Goal: Task Accomplishment & Management: Manage account settings

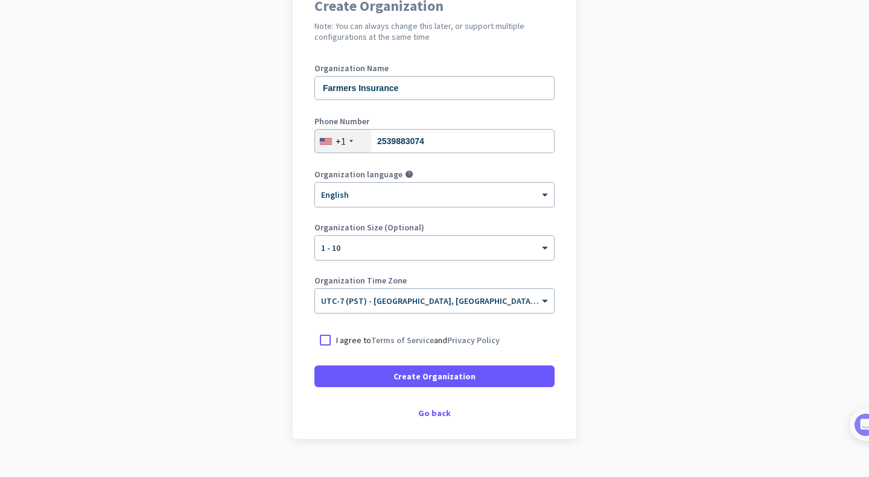
scroll to position [143, 0]
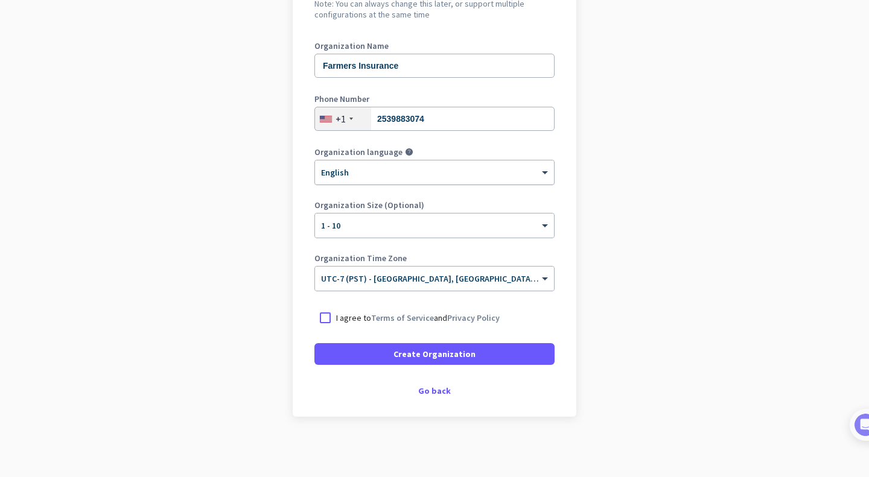
click at [404, 181] on div "× English" at bounding box center [434, 173] width 239 height 24
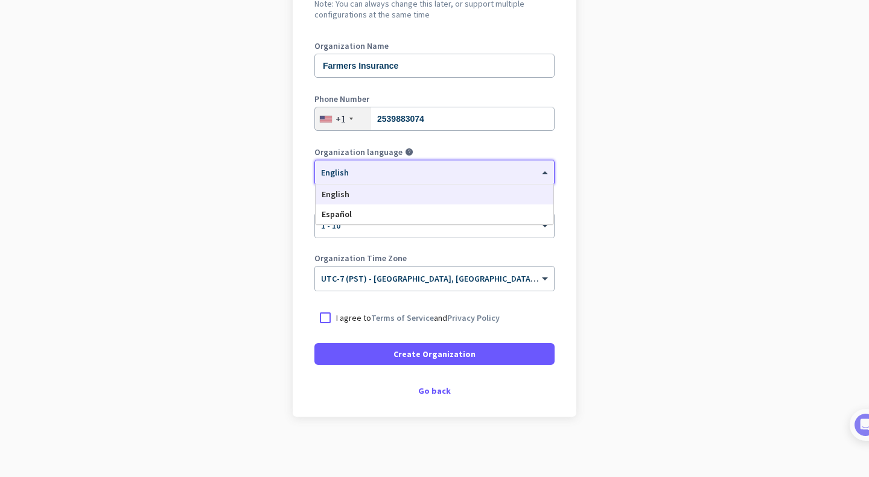
click at [293, 169] on div "Create Organization Note: You can always change this later, or support multiple…" at bounding box center [435, 186] width 284 height 462
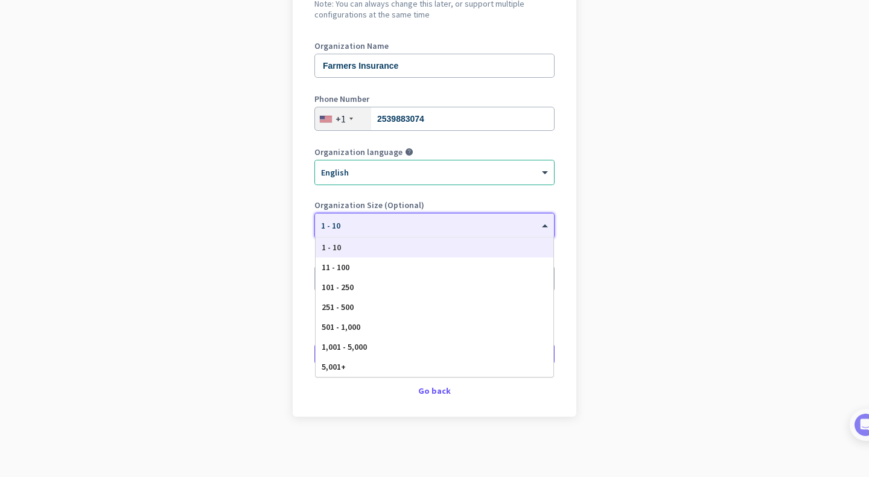
click at [332, 224] on div at bounding box center [434, 222] width 239 height 10
click at [270, 208] on app-onboarding-organization "Create Organization Note: You can always change this later, or support multiple…" at bounding box center [434, 216] width 869 height 523
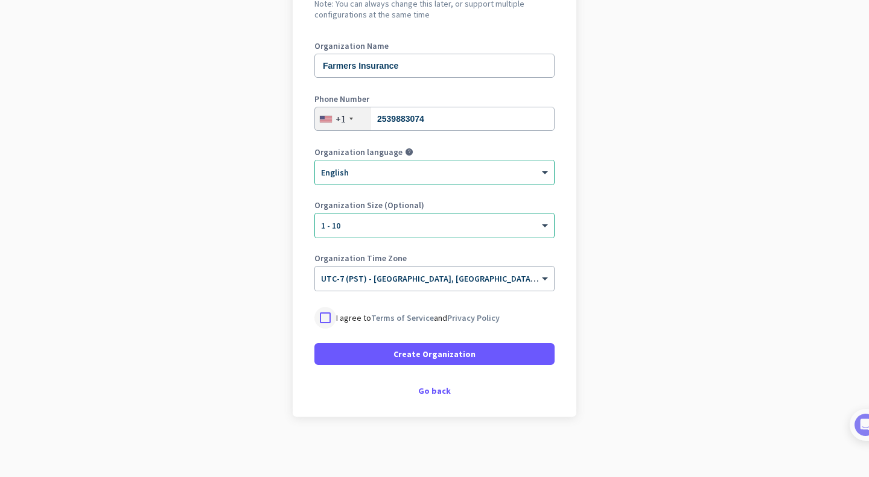
click at [314, 319] on div at bounding box center [325, 318] width 22 height 22
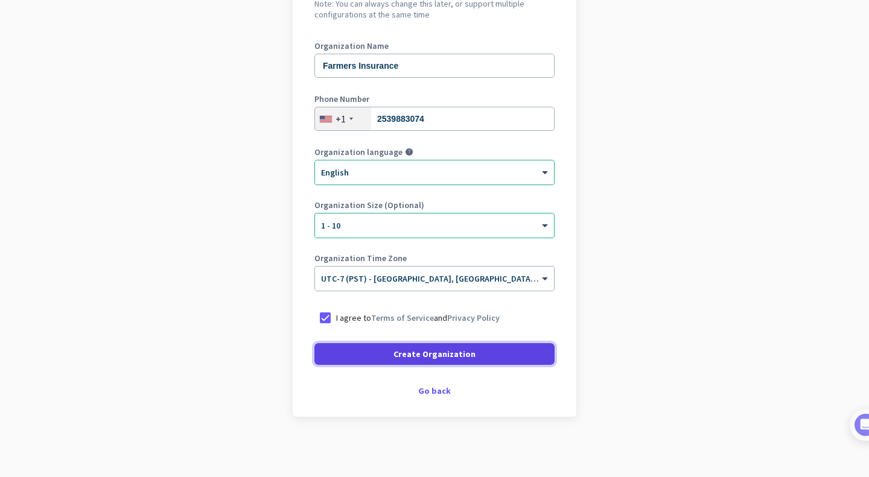
click at [396, 358] on span "Create Organization" at bounding box center [434, 354] width 82 height 12
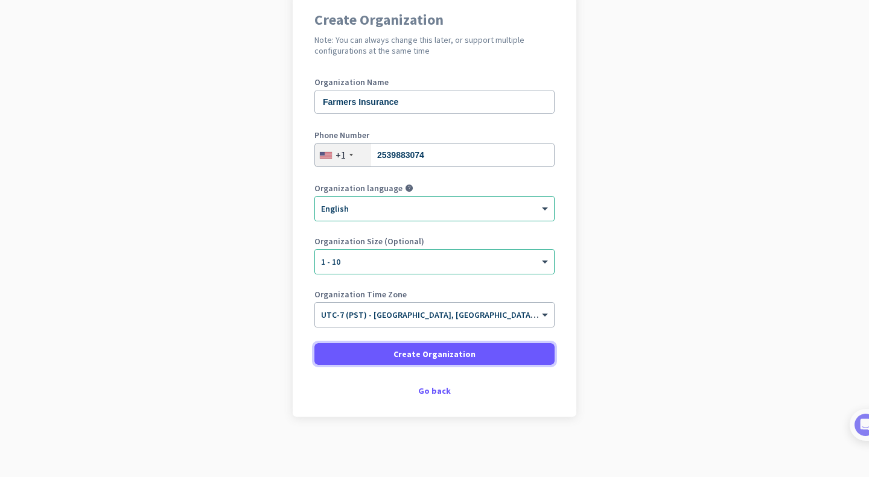
scroll to position [107, 0]
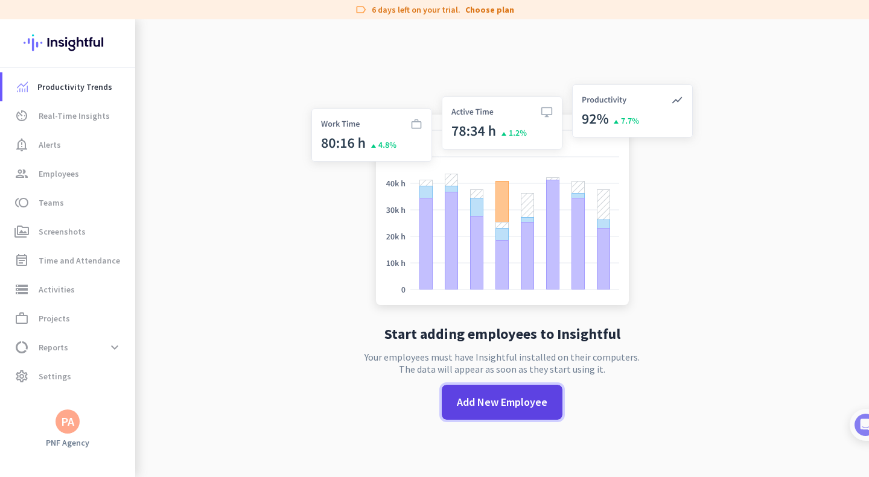
click at [462, 403] on span "Add New Employee" at bounding box center [502, 403] width 91 height 16
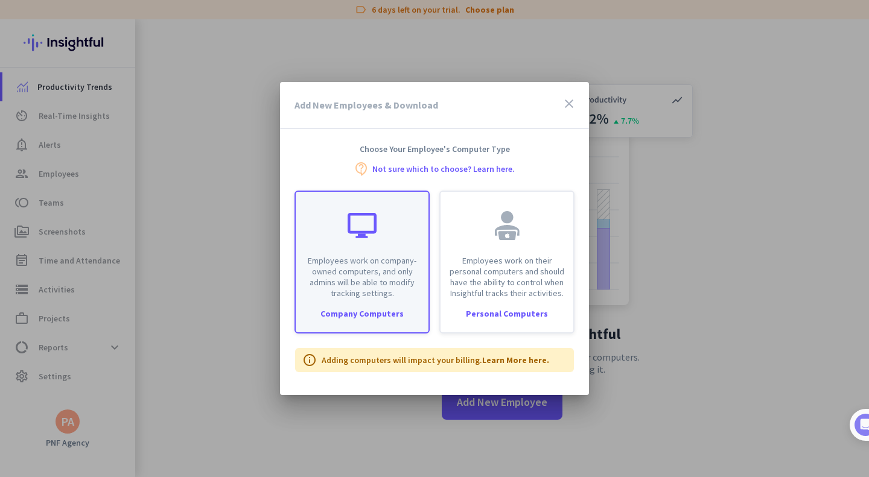
click at [377, 258] on p "Employees work on company-owned computers, and only admins will be able to modi…" at bounding box center [362, 276] width 118 height 43
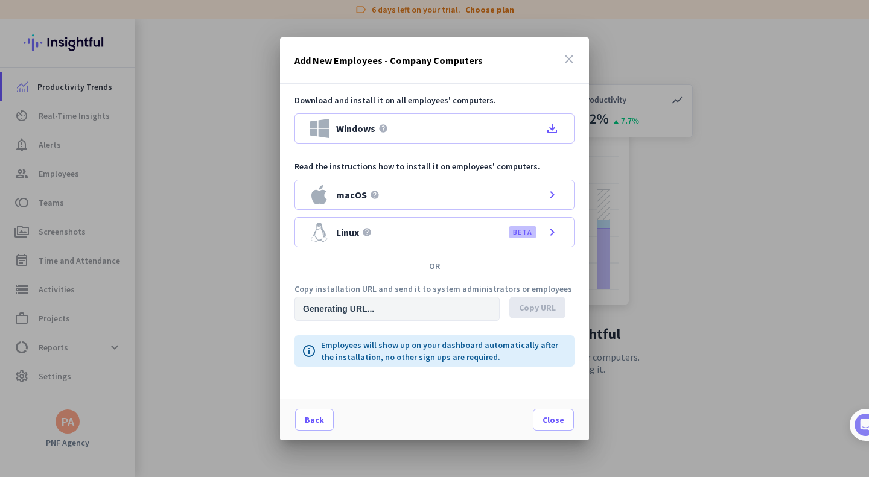
type input "[URL][DOMAIN_NAME]"
click at [538, 306] on span "Copy URL" at bounding box center [537, 308] width 37 height 12
click at [521, 359] on p "Employees will show up on your dashboard automatically after the installation, …" at bounding box center [444, 351] width 246 height 24
click at [544, 422] on span "Close" at bounding box center [554, 420] width 22 height 12
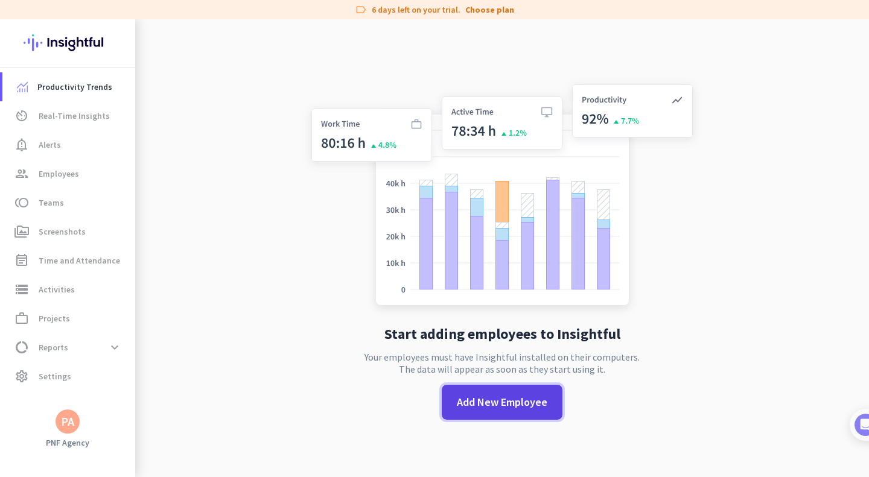
click at [494, 401] on span "Add New Employee" at bounding box center [502, 403] width 91 height 16
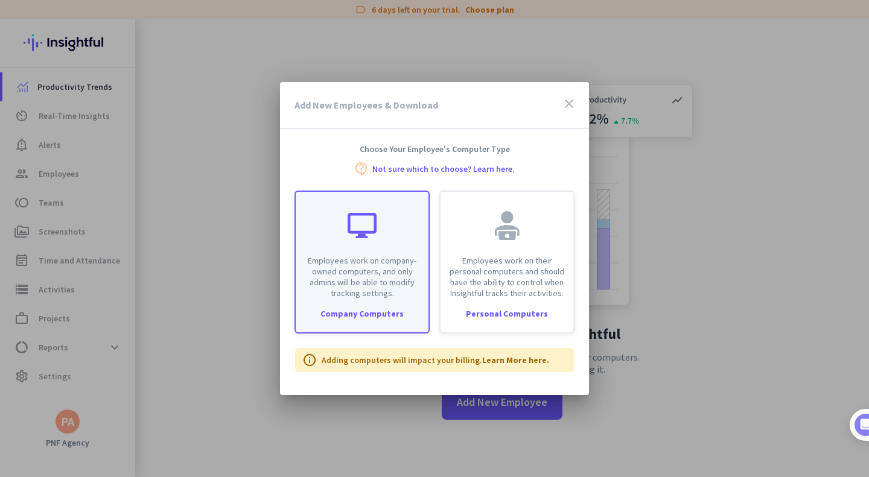
click at [368, 288] on p "Employees work on company-owned computers, and only admins will be able to modi…" at bounding box center [362, 276] width 118 height 43
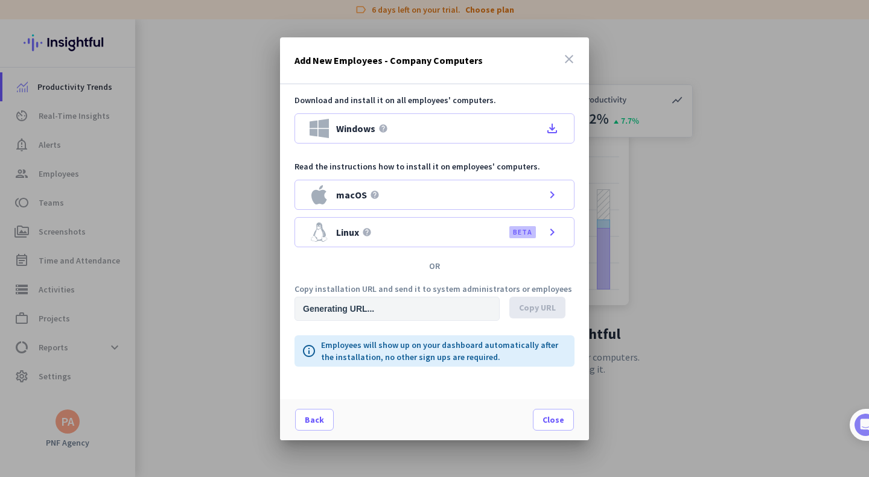
type input "[URL][DOMAIN_NAME]"
click at [540, 310] on span "Copy URL" at bounding box center [537, 308] width 37 height 12
click at [550, 415] on span "Close" at bounding box center [554, 420] width 22 height 12
